Goal: Task Accomplishment & Management: Use online tool/utility

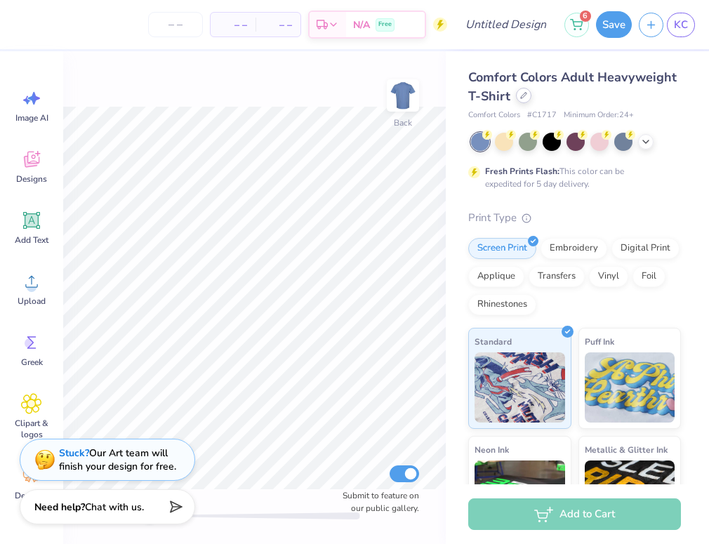
click at [519, 98] on div at bounding box center [523, 95] width 15 height 15
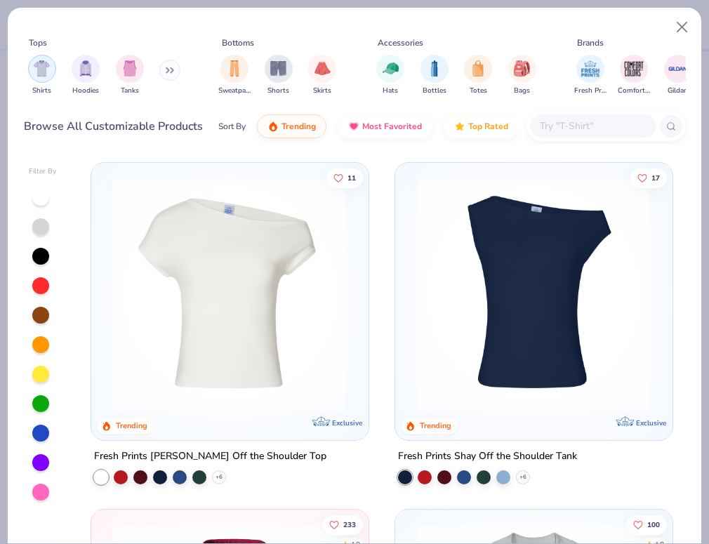
click at [54, 71] on div "filter for Shirts" at bounding box center [42, 69] width 28 height 28
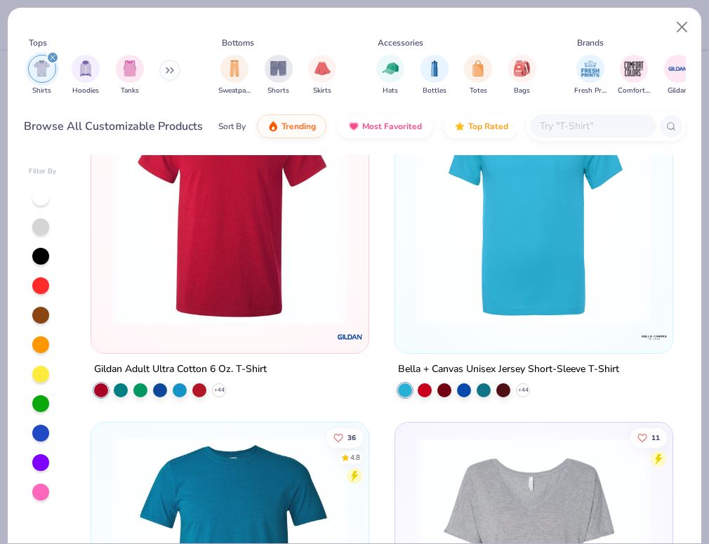
scroll to position [3399, 0]
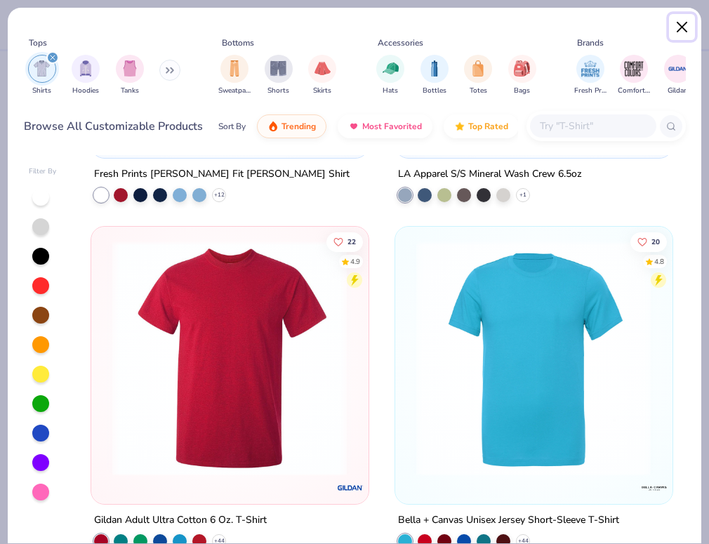
click at [519, 29] on button "Close" at bounding box center [682, 27] width 27 height 27
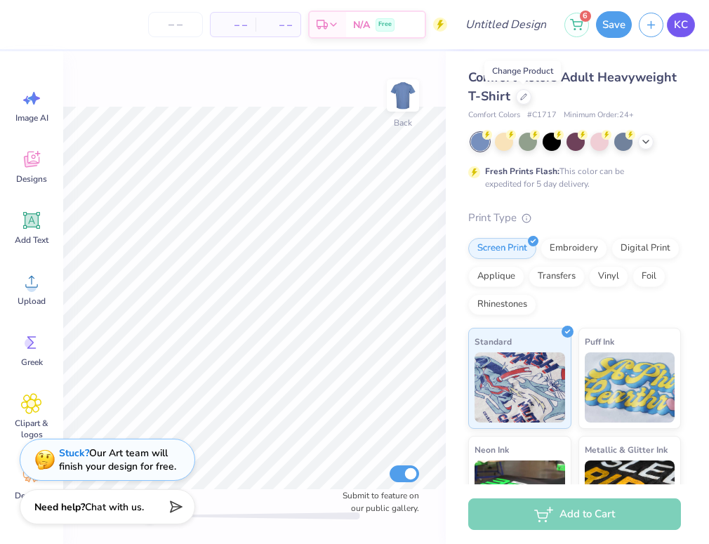
click at [519, 26] on span "KC" at bounding box center [681, 25] width 14 height 16
click at [519, 95] on icon at bounding box center [524, 96] width 6 height 6
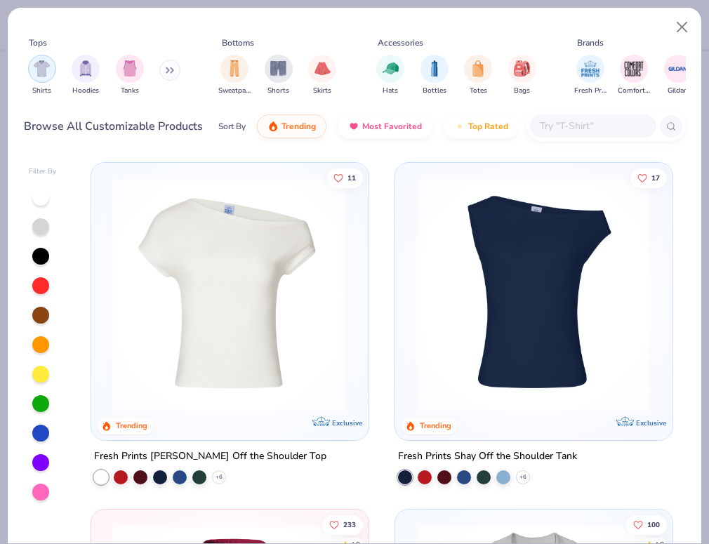
click at [55, 71] on div "filter for Shirts" at bounding box center [42, 69] width 28 height 28
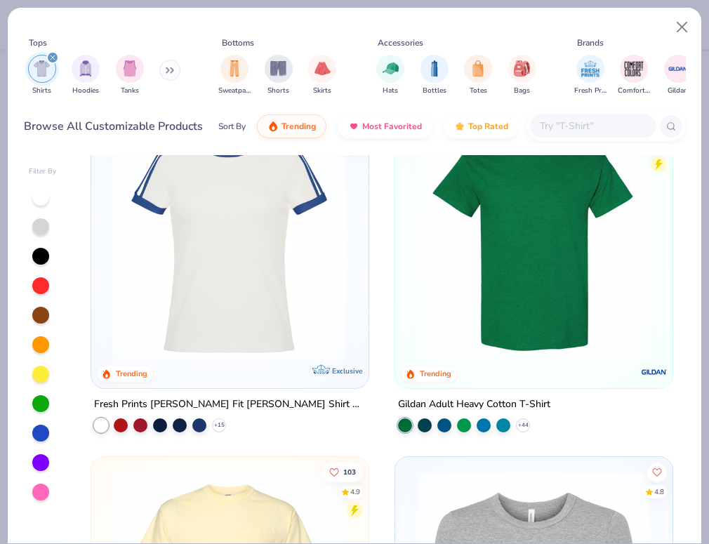
scroll to position [400, 0]
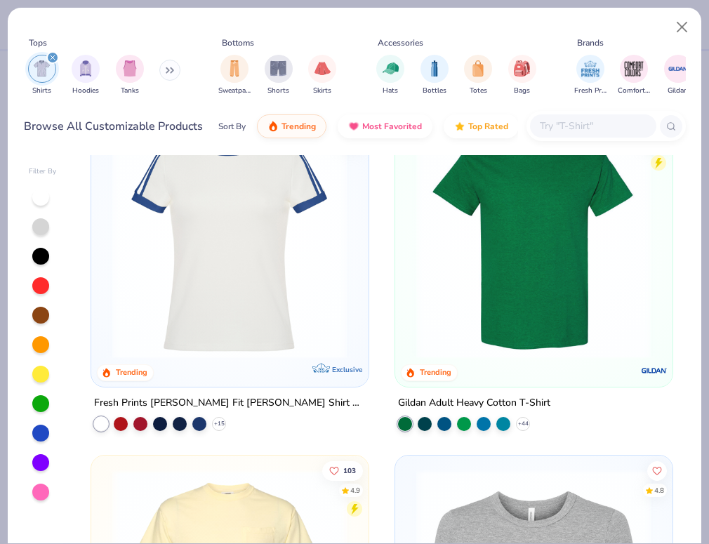
click at [519, 241] on img at bounding box center [533, 240] width 248 height 235
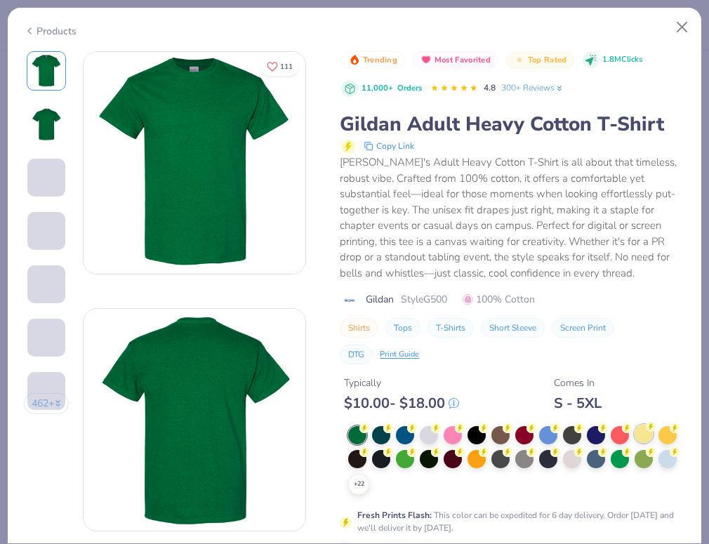
click at [519, 432] on div at bounding box center [643, 434] width 18 height 18
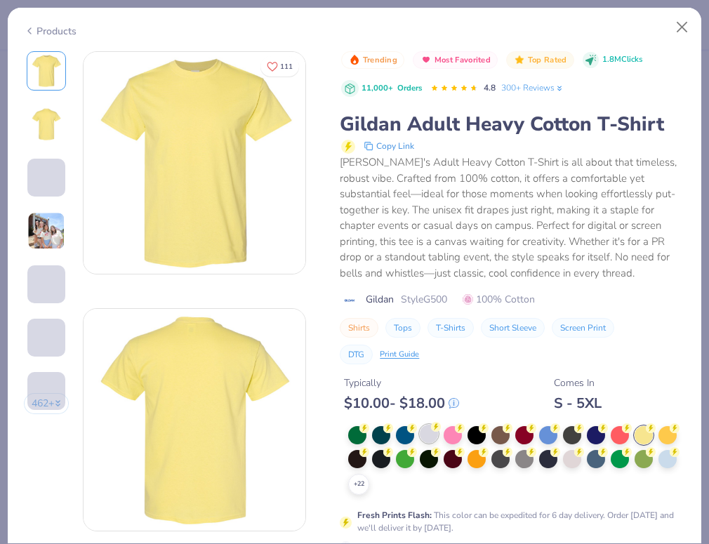
click at [427, 436] on div at bounding box center [429, 434] width 18 height 18
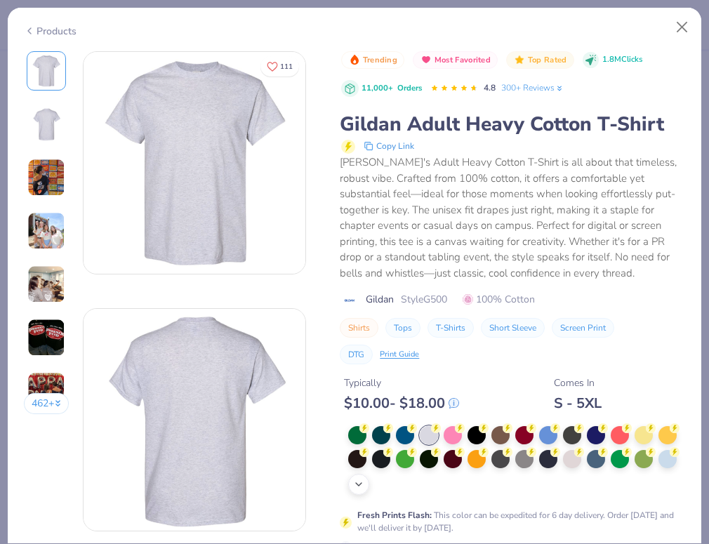
click at [363, 488] on icon at bounding box center [358, 484] width 11 height 11
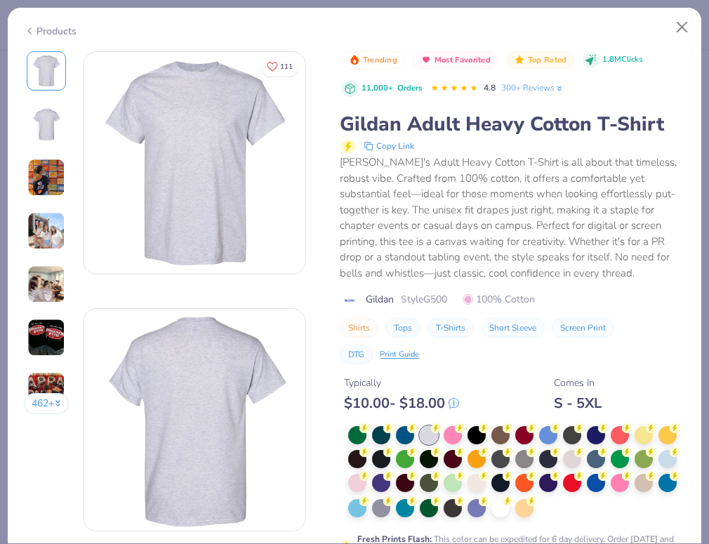
scroll to position [24, 0]
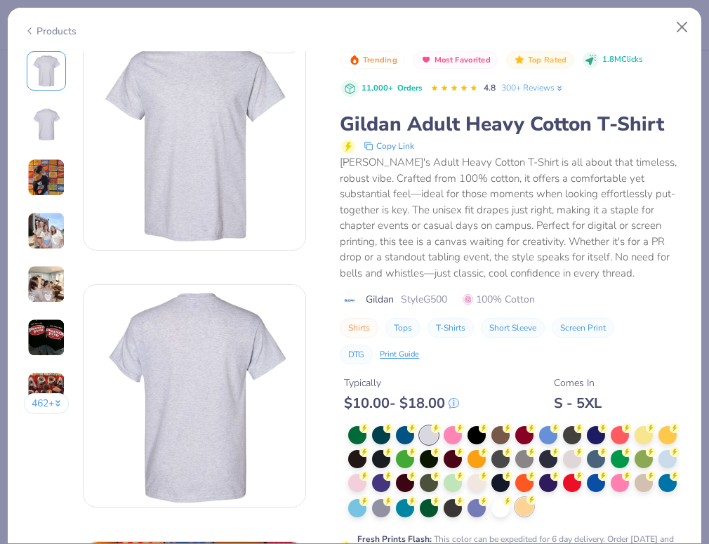
click at [519, 507] on div at bounding box center [524, 507] width 18 height 18
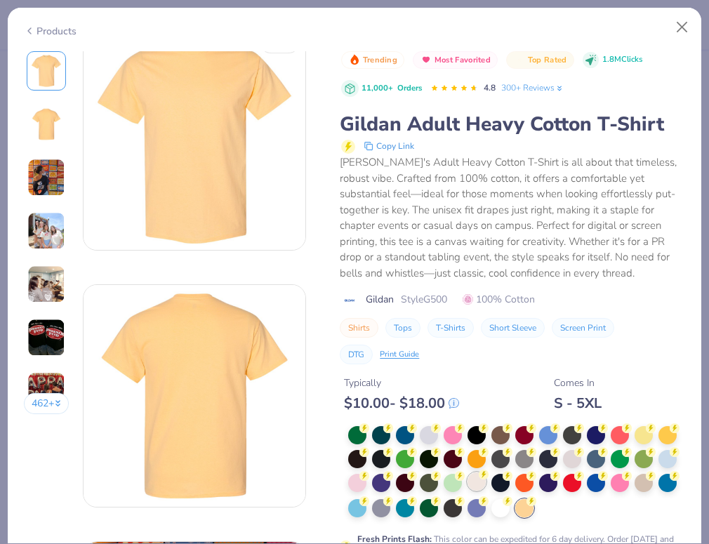
click at [482, 485] on div at bounding box center [476, 481] width 18 height 18
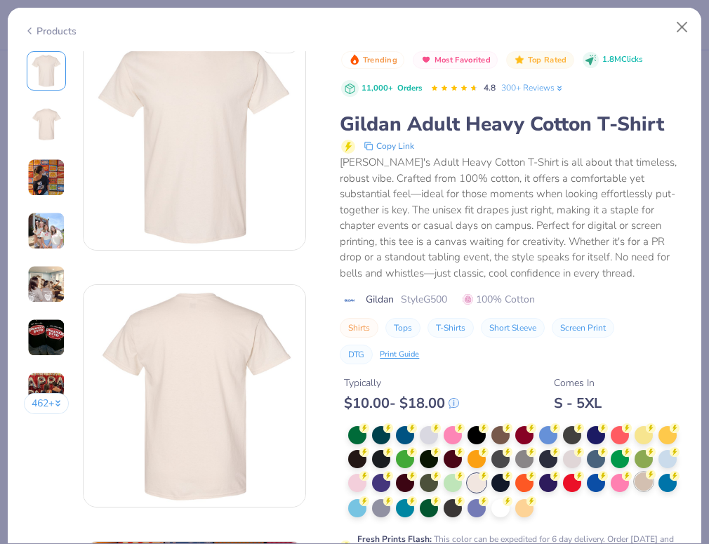
click at [519, 484] on div at bounding box center [643, 481] width 18 height 18
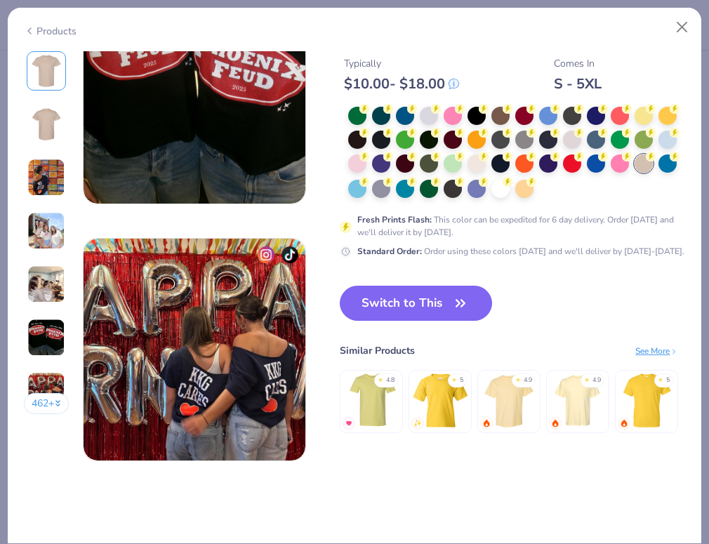
scroll to position [1335, 0]
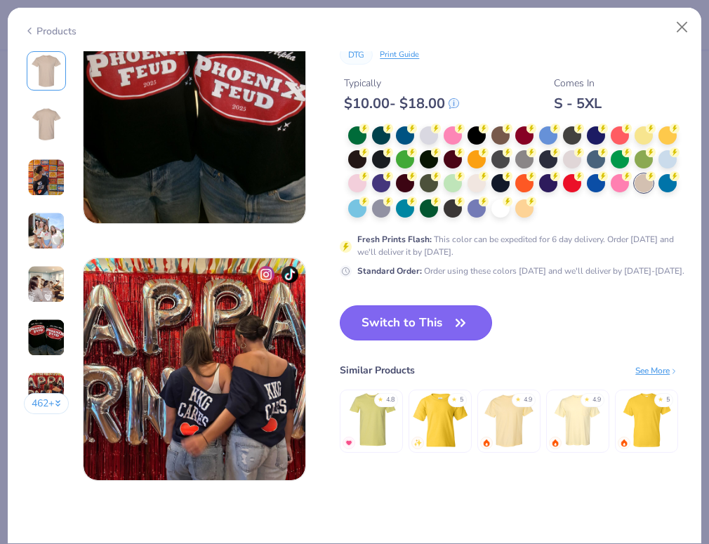
click at [439, 324] on button "Switch to This" at bounding box center [416, 322] width 152 height 35
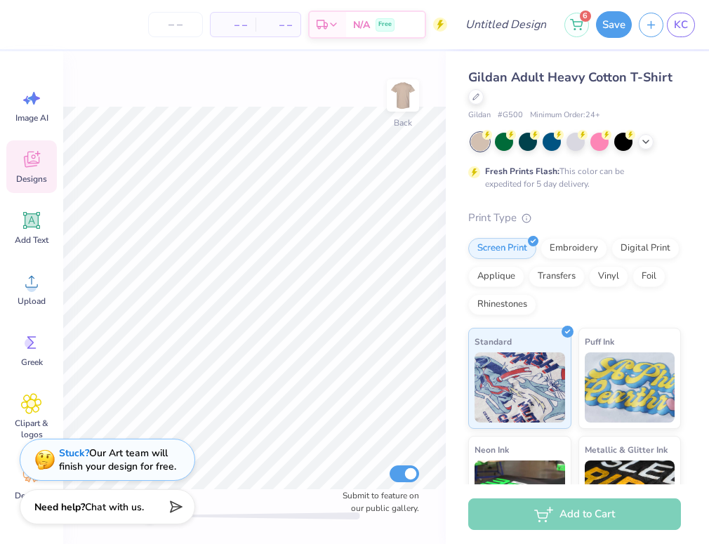
click at [32, 156] on icon at bounding box center [31, 160] width 15 height 16
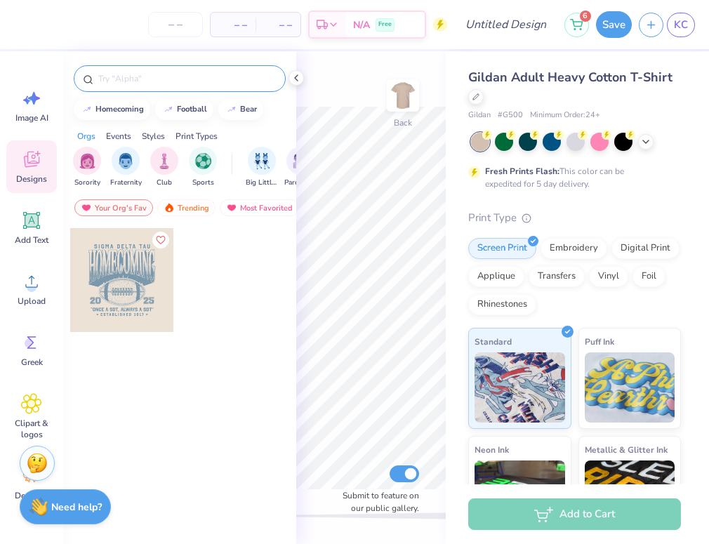
click at [156, 76] on input "text" at bounding box center [187, 79] width 180 height 14
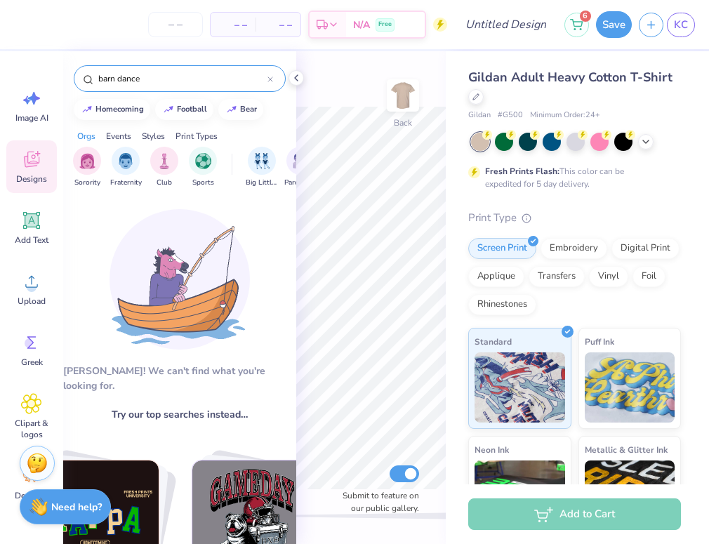
drag, startPoint x: 152, startPoint y: 78, endPoint x: 65, endPoint y: 79, distance: 86.3
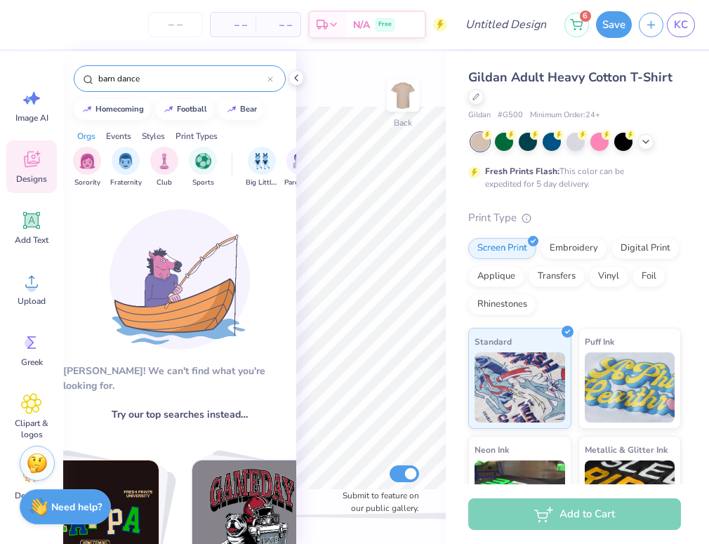
click at [65, 79] on div "barn dance" at bounding box center [179, 75] width 233 height 48
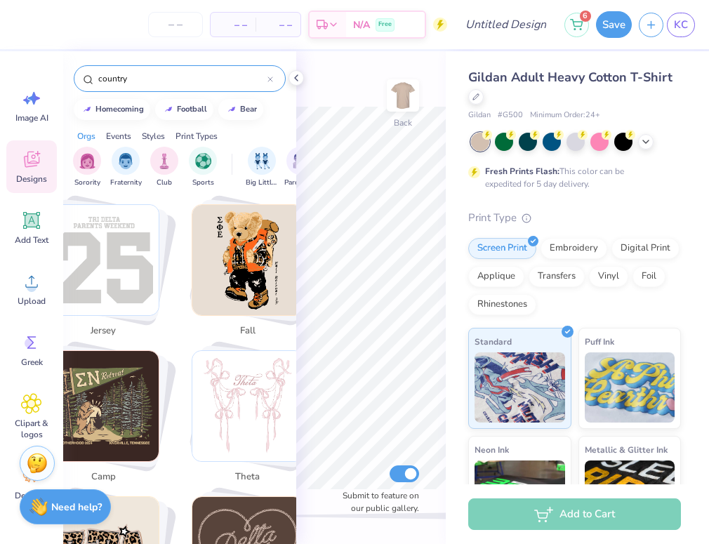
scroll to position [853, 0]
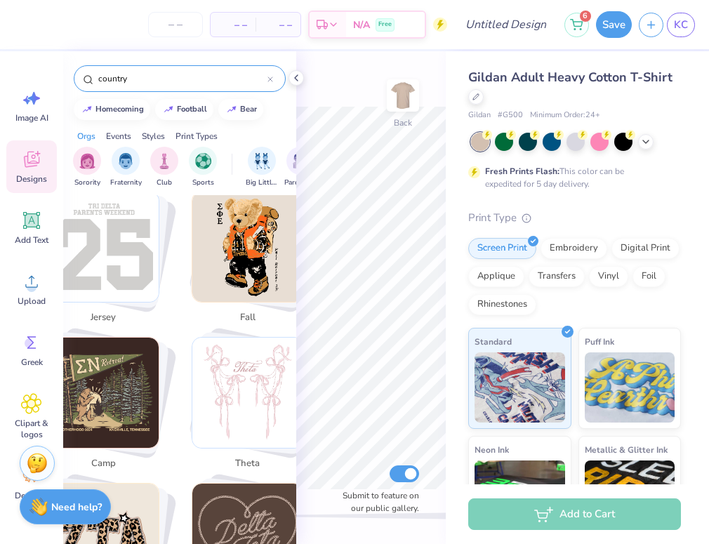
click at [244, 260] on img "Stack Card Button fall" at bounding box center [247, 247] width 111 height 111
drag, startPoint x: 295, startPoint y: 312, endPoint x: 260, endPoint y: 382, distance: 78.5
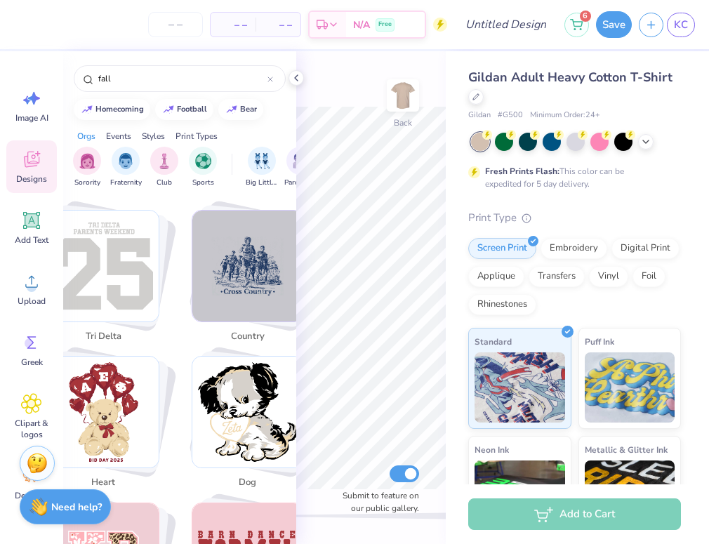
scroll to position [2009, 0]
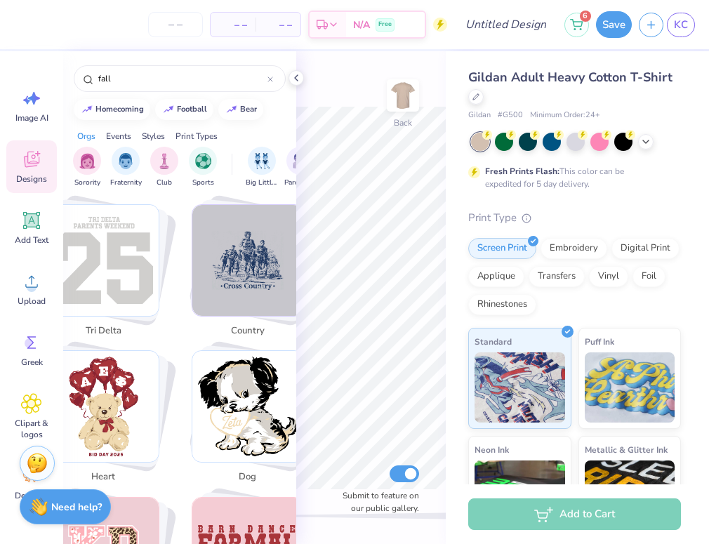
click at [247, 273] on img "Stack Card Button country" at bounding box center [247, 260] width 111 height 111
type input "country"
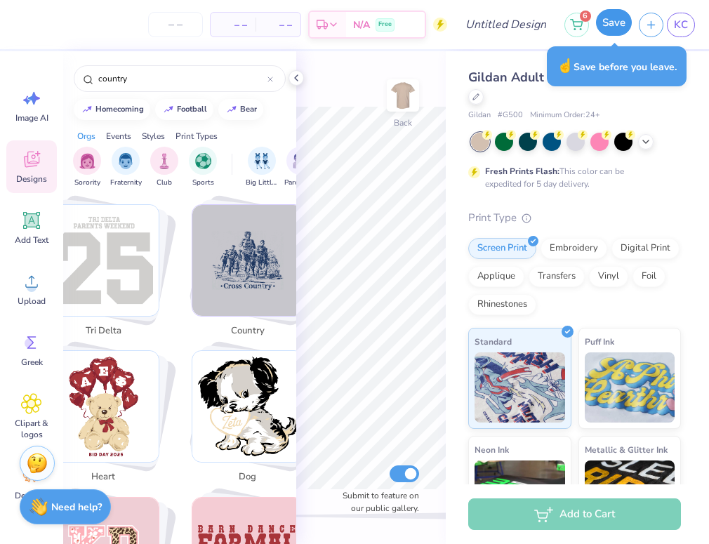
click at [519, 21] on button "Save" at bounding box center [614, 22] width 36 height 27
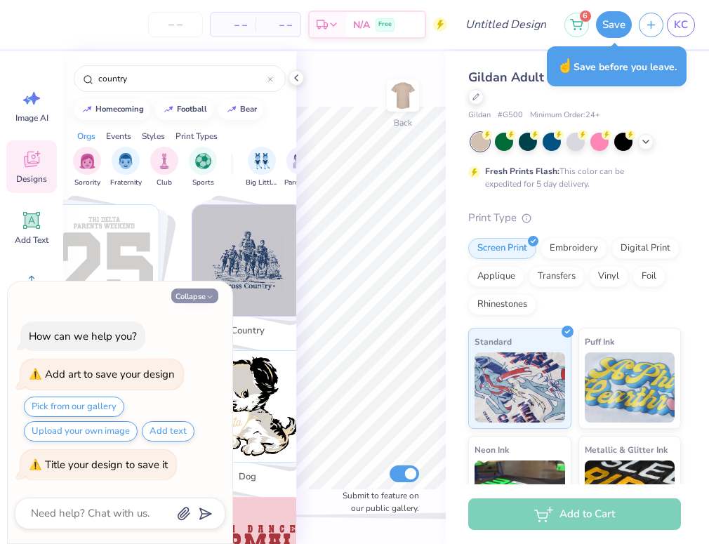
click at [199, 298] on button "Collapse" at bounding box center [194, 295] width 47 height 15
type textarea "x"
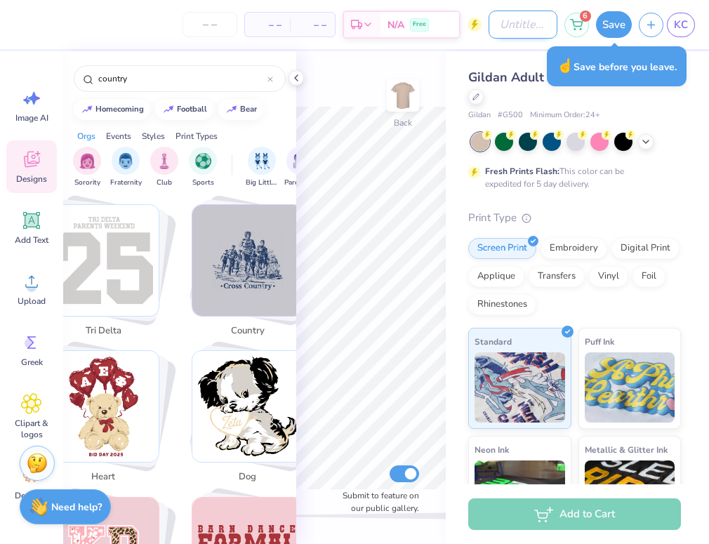
click at [488, 25] on input "Design Title" at bounding box center [522, 25] width 69 height 28
type input "Bance"
click at [519, 30] on button "Save" at bounding box center [614, 22] width 36 height 27
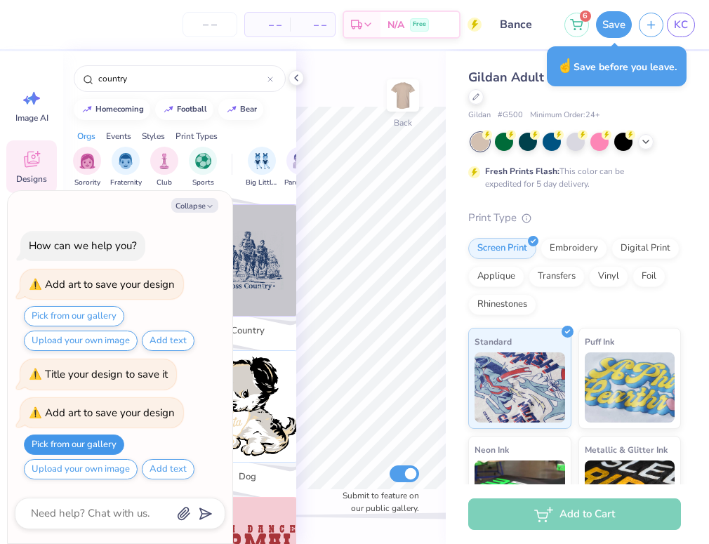
click at [72, 448] on button "Pick from our gallery" at bounding box center [74, 444] width 100 height 20
type textarea "x"
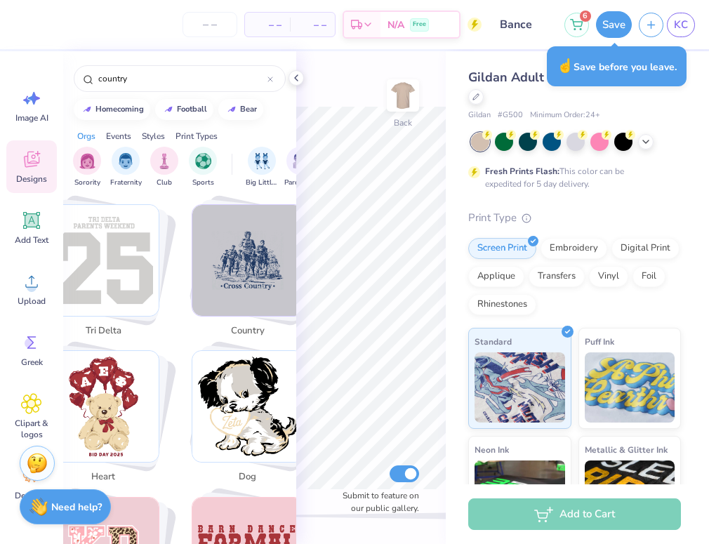
click at [244, 296] on img "Stack Card Button country" at bounding box center [247, 260] width 111 height 111
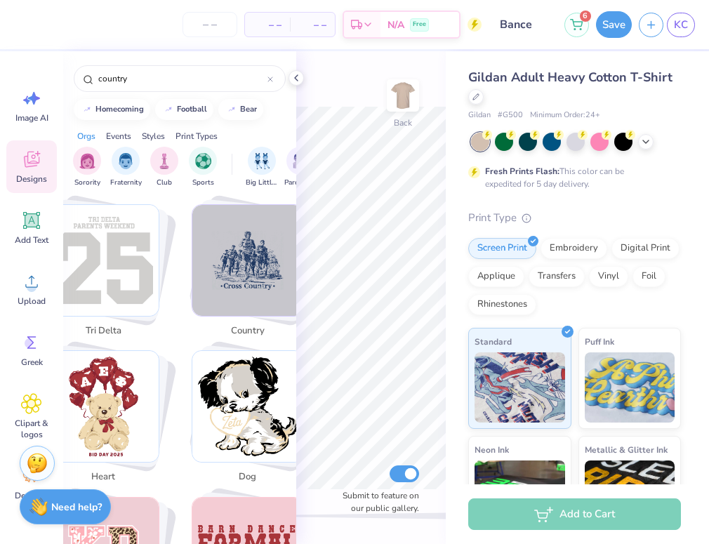
click at [253, 275] on img "Stack Card Button country" at bounding box center [247, 260] width 111 height 111
click at [291, 74] on icon at bounding box center [296, 77] width 11 height 11
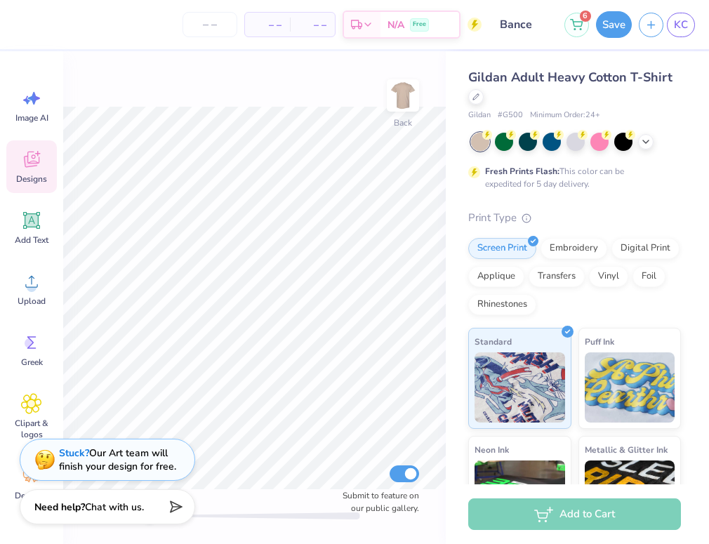
scroll to position [2171, 0]
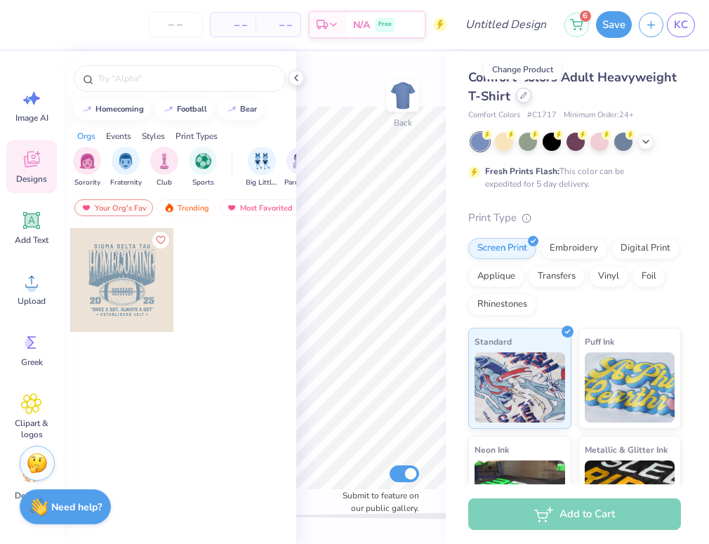
click at [518, 100] on div at bounding box center [523, 95] width 15 height 15
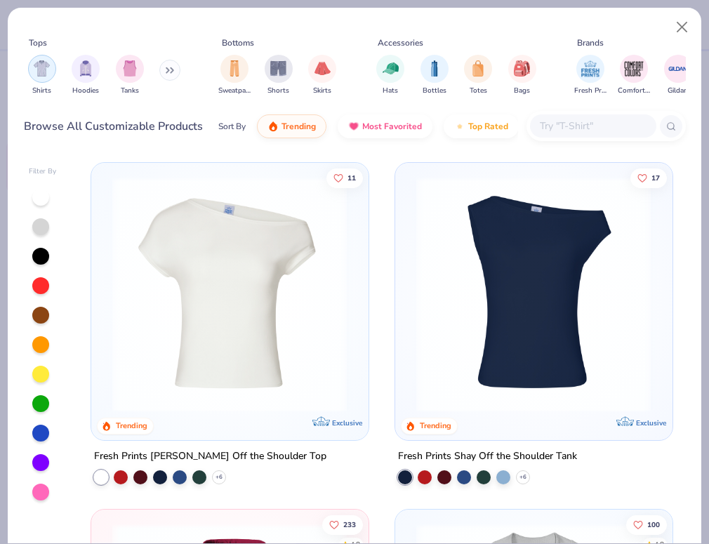
click at [41, 71] on img "filter for Shirts" at bounding box center [42, 68] width 16 height 16
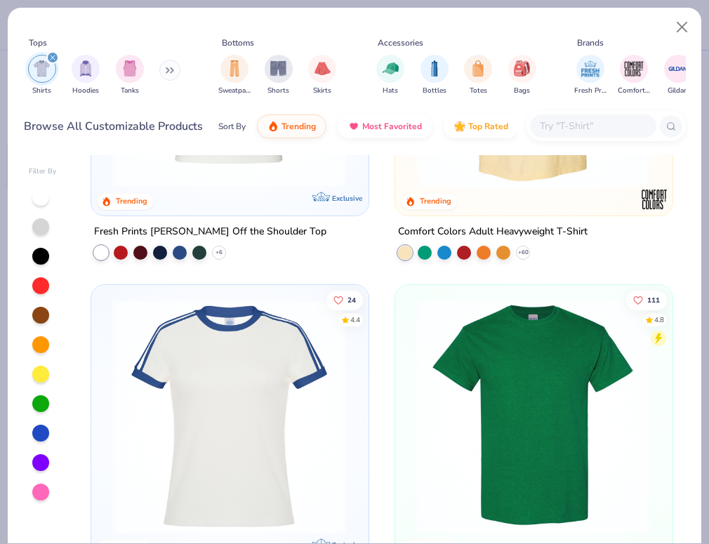
scroll to position [231, 0]
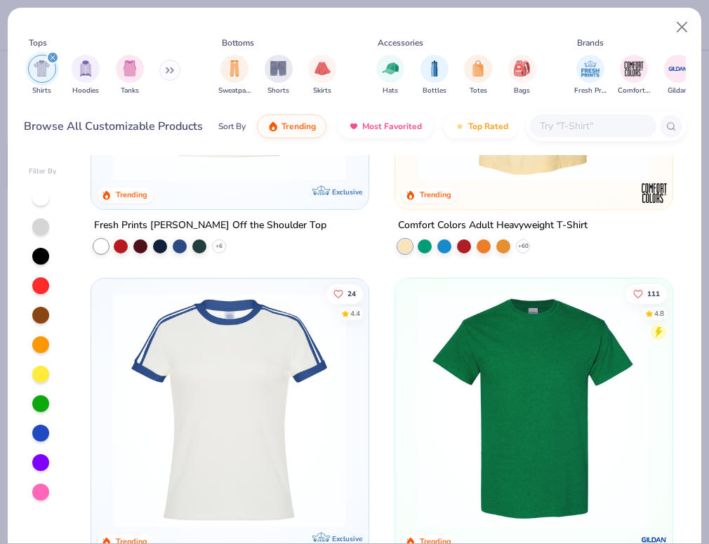
click at [482, 348] on img at bounding box center [533, 409] width 248 height 235
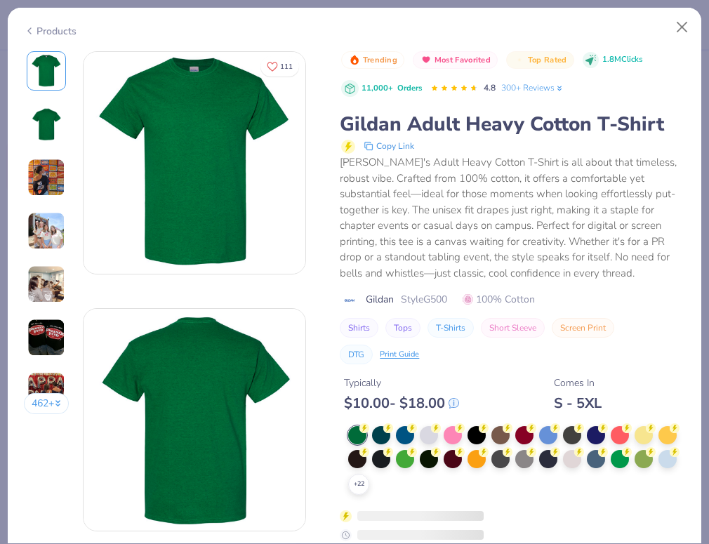
scroll to position [110, 0]
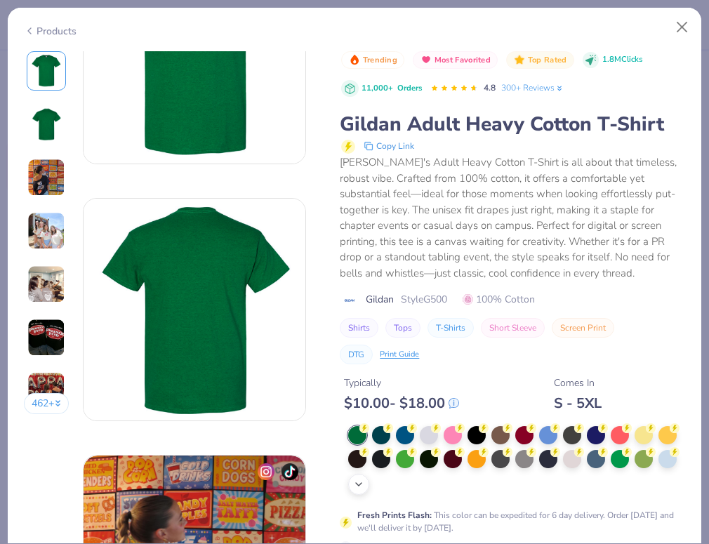
click at [355, 492] on div "+ 22" at bounding box center [358, 484] width 21 height 21
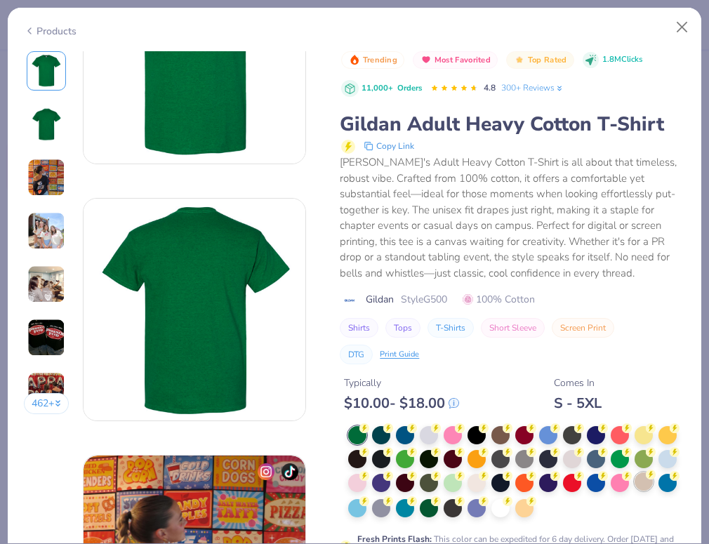
click at [638, 484] on div at bounding box center [643, 481] width 18 height 18
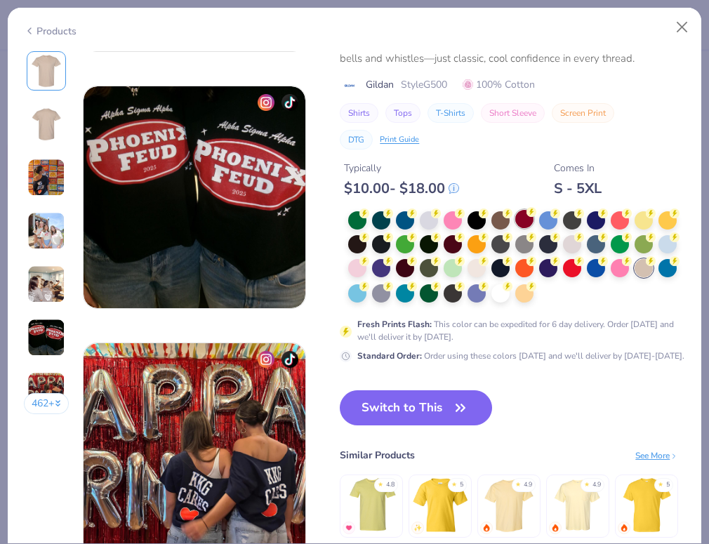
scroll to position [1261, 0]
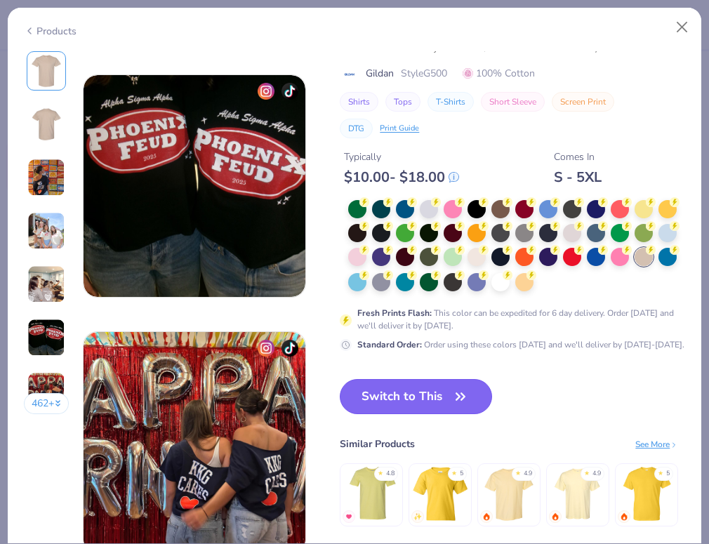
click at [458, 387] on icon "button" at bounding box center [461, 397] width 20 height 20
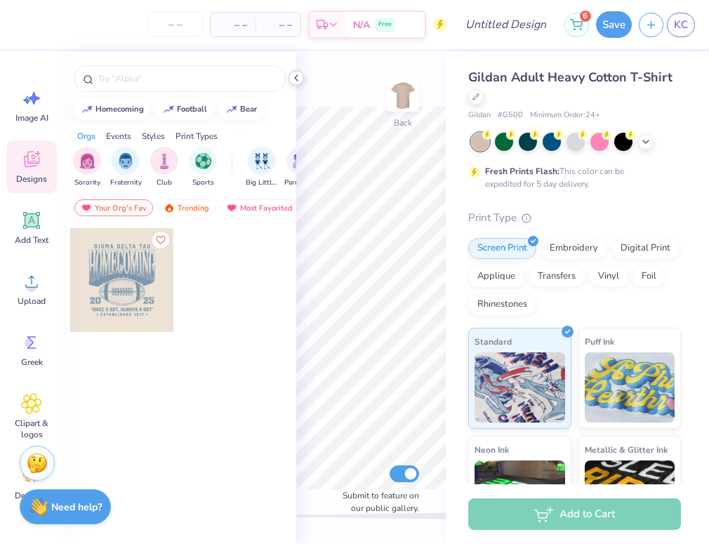
click at [297, 81] on polyline at bounding box center [296, 78] width 3 height 6
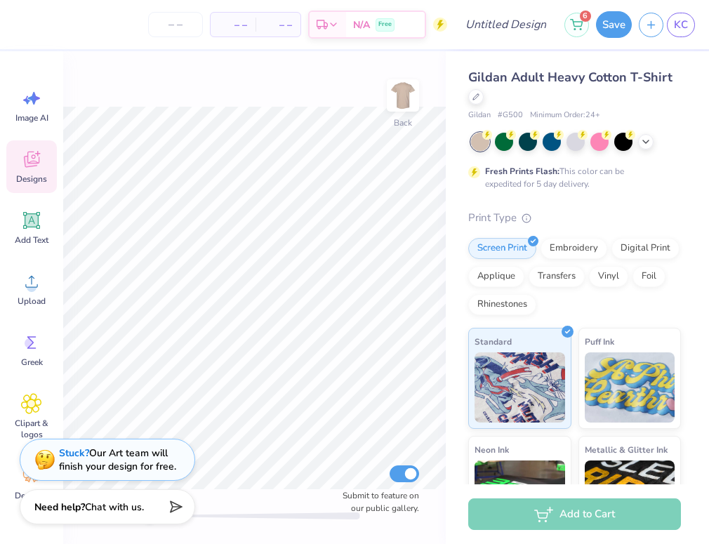
click at [27, 149] on icon at bounding box center [31, 159] width 21 height 21
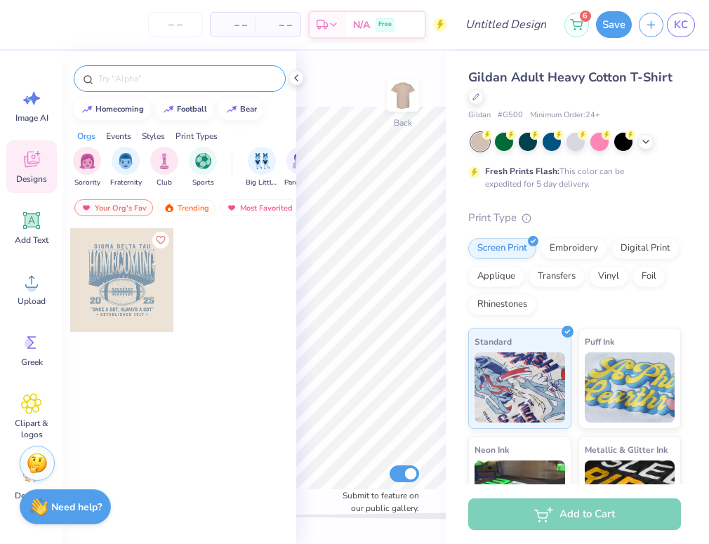
click at [148, 83] on input "text" at bounding box center [187, 79] width 180 height 14
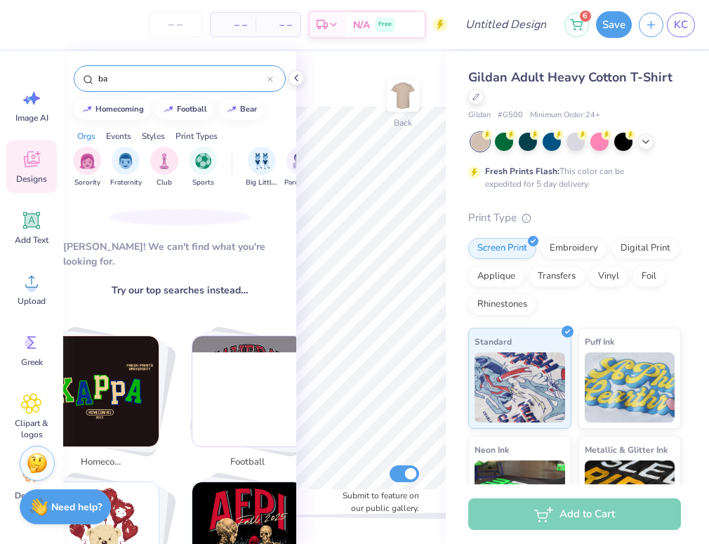
type input "b"
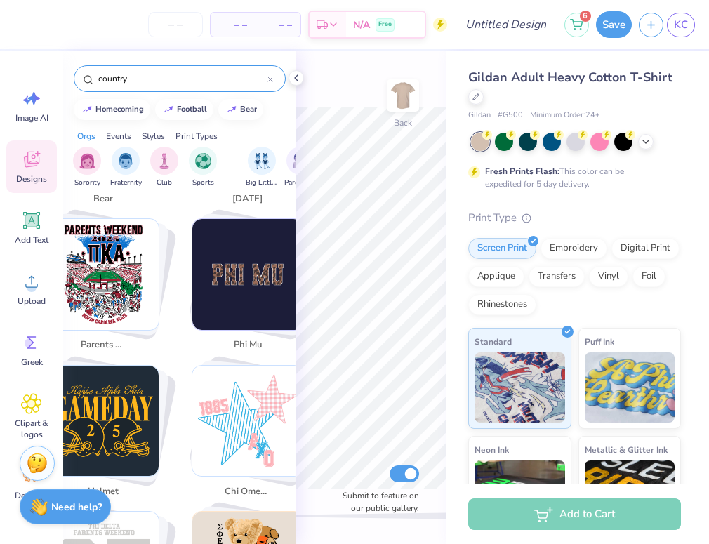
scroll to position [567, 0]
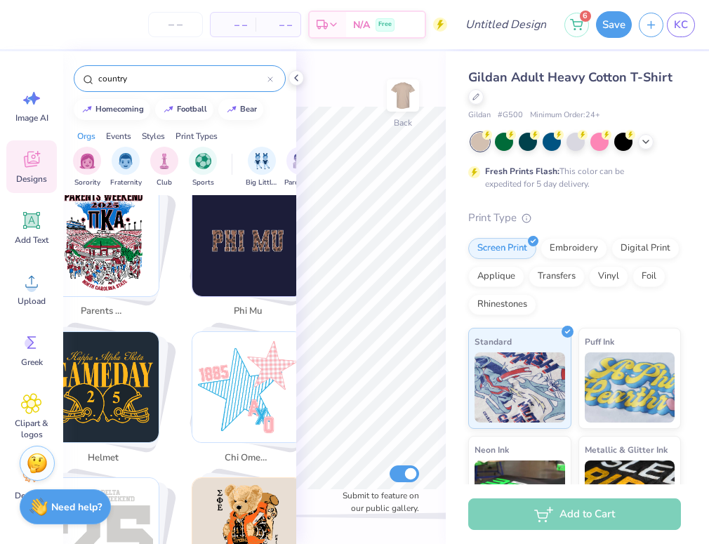
click at [247, 408] on img "Stack Card Button chi omega" at bounding box center [247, 387] width 111 height 111
type input "chi omega"
click at [271, 77] on icon at bounding box center [270, 79] width 6 height 6
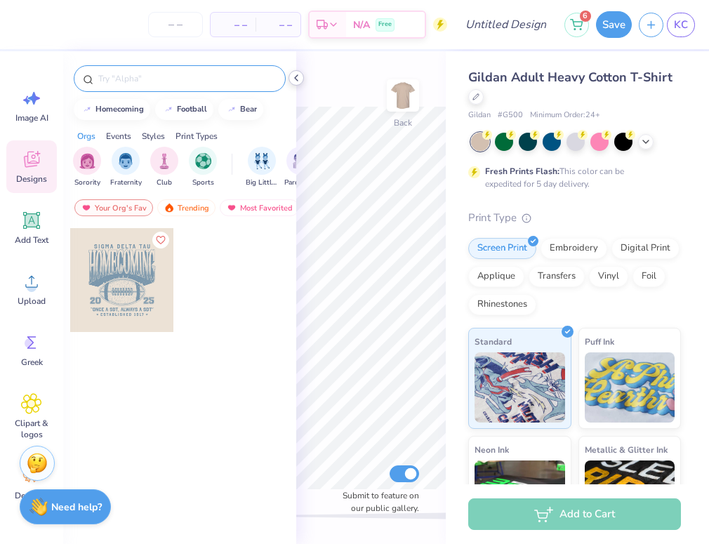
click at [297, 79] on icon at bounding box center [296, 77] width 11 height 11
